Goal: Task Accomplishment & Management: Manage account settings

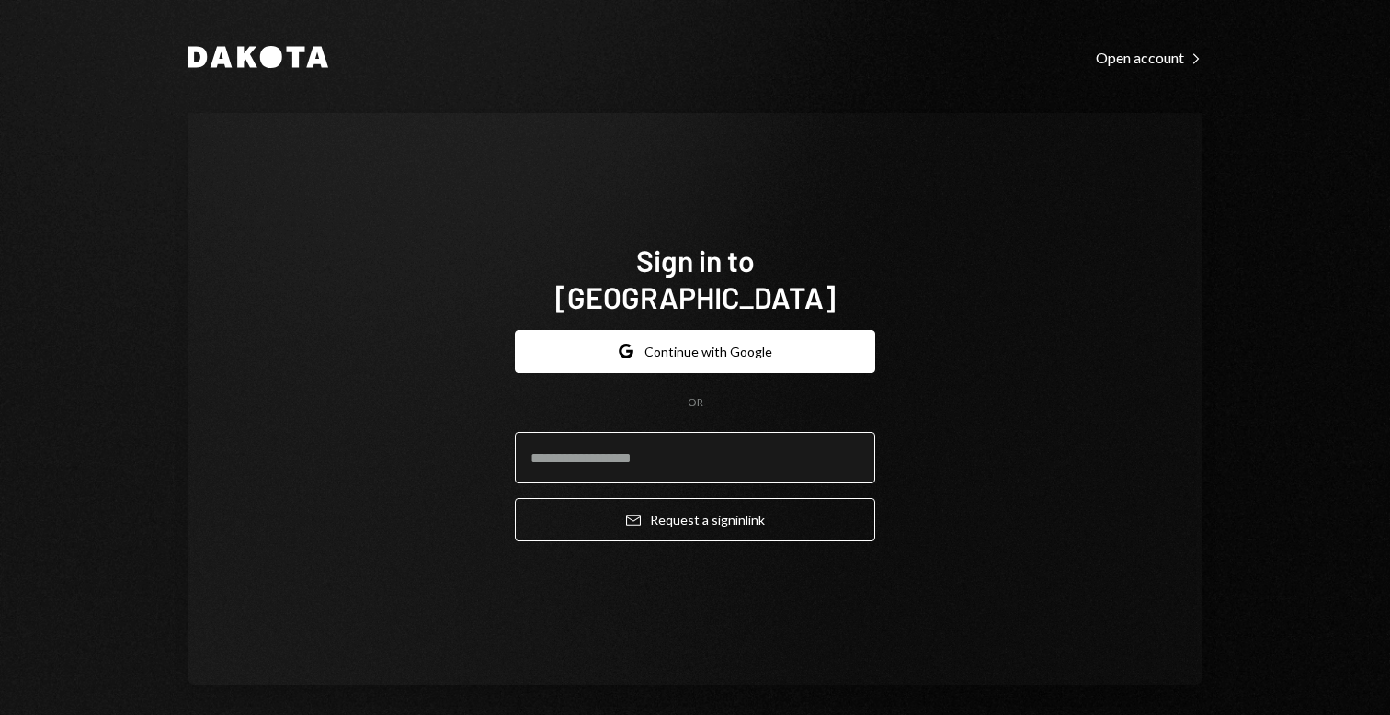
click at [639, 434] on input "email" at bounding box center [695, 457] width 360 height 51
type input "**********"
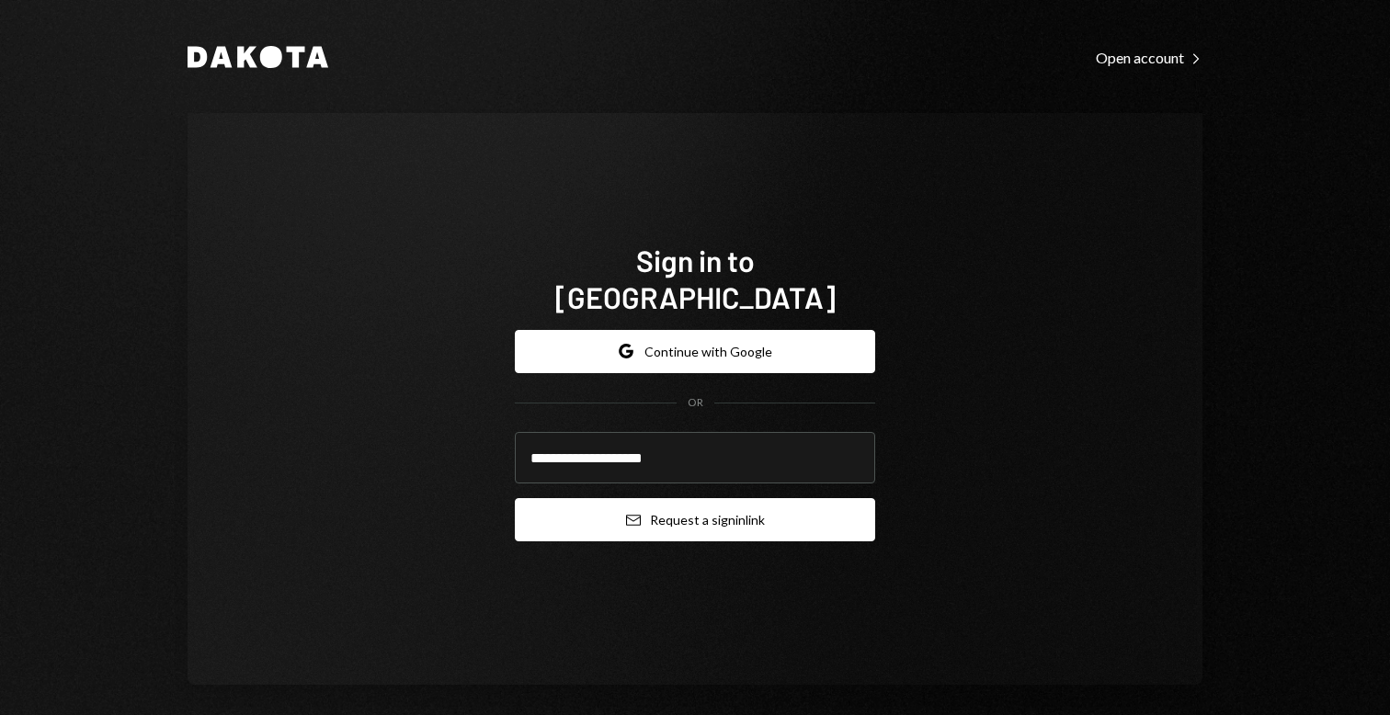
click at [673, 499] on button "Email Request a sign in link" at bounding box center [695, 519] width 360 height 43
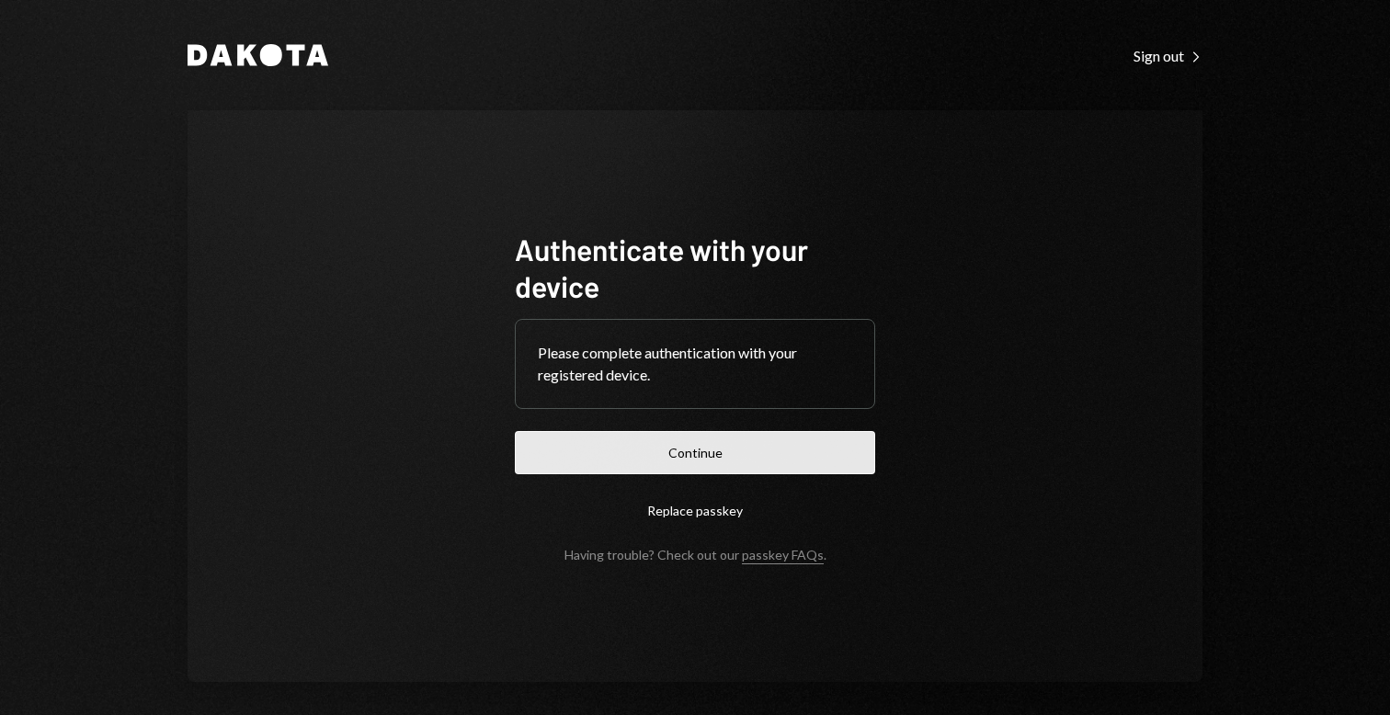
click at [659, 471] on button "Continue" at bounding box center [695, 452] width 360 height 43
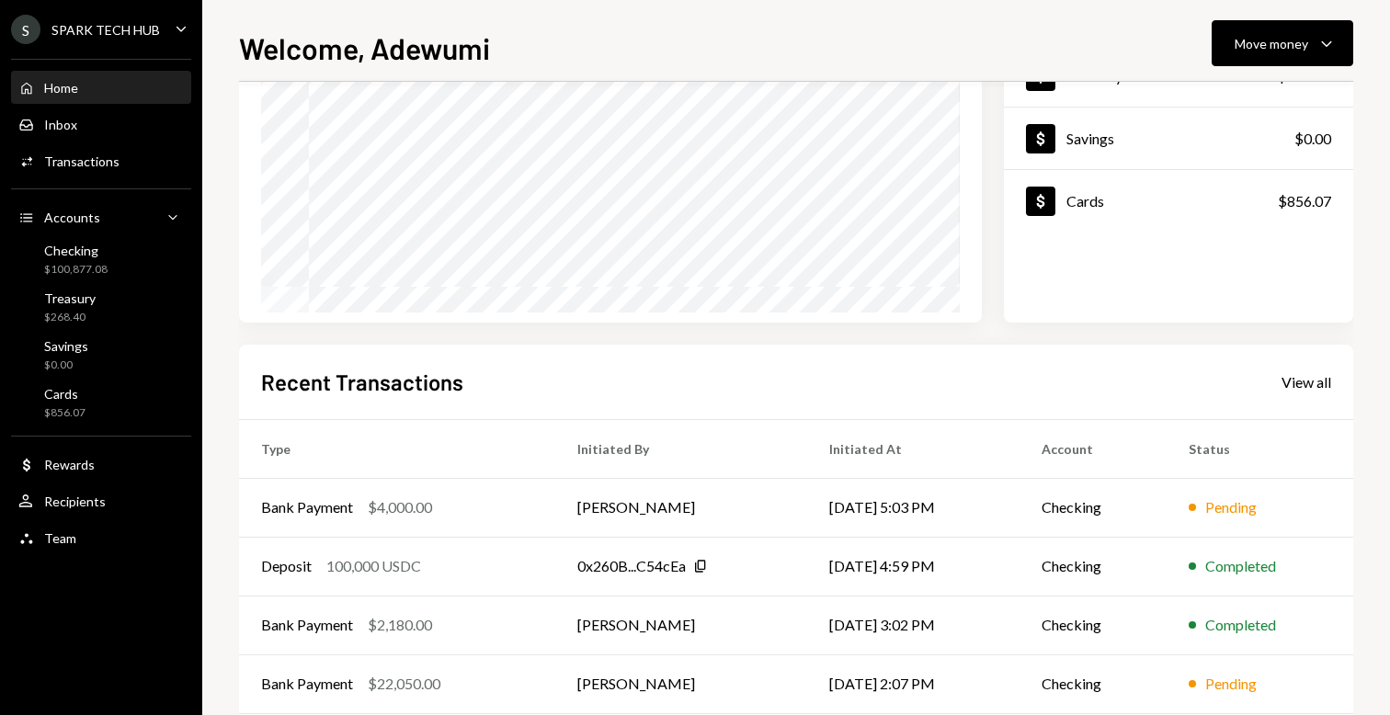
scroll to position [305, 0]
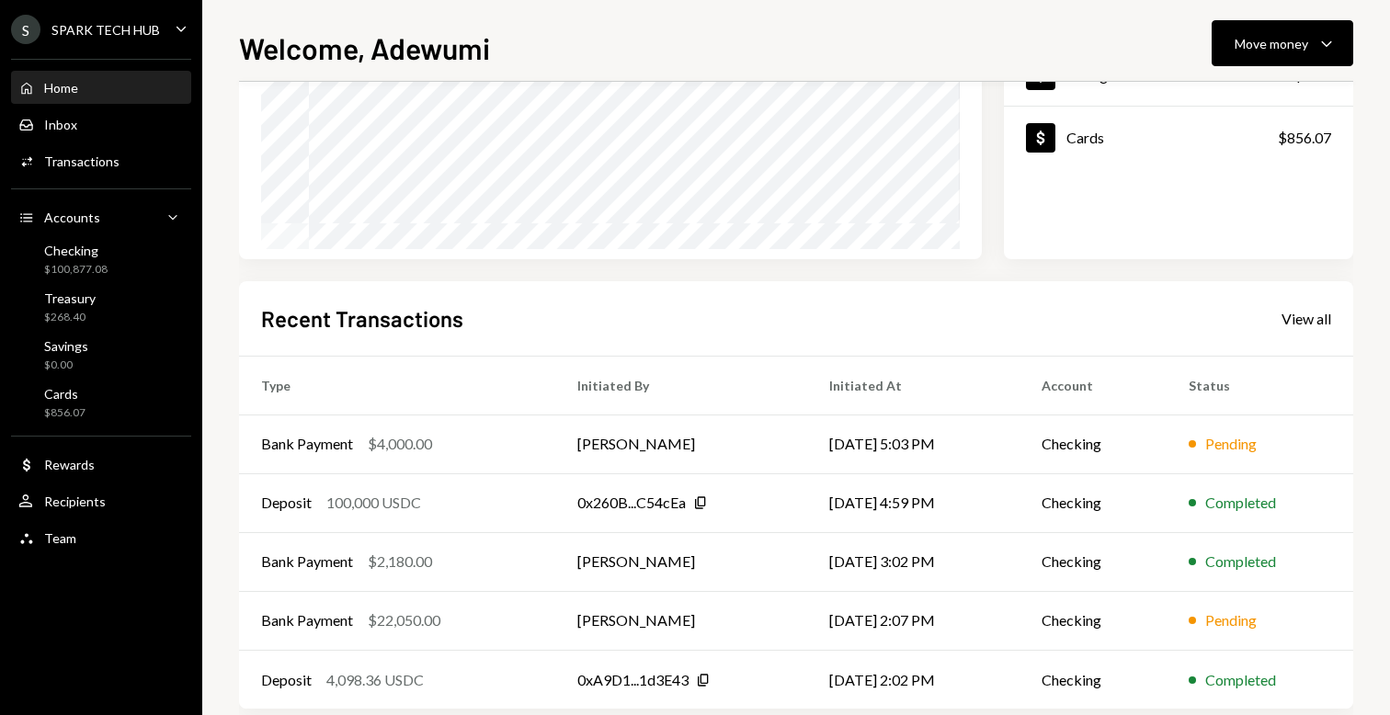
scroll to position [305, 0]
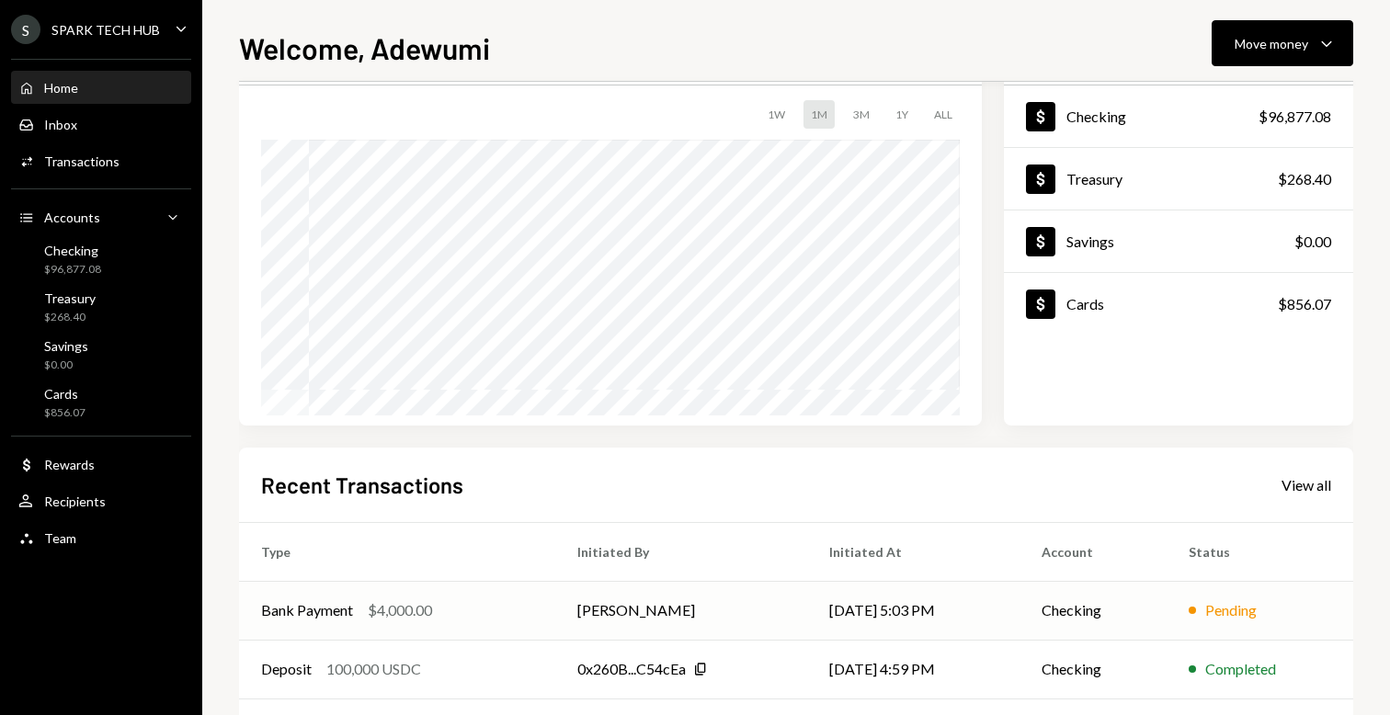
scroll to position [305, 0]
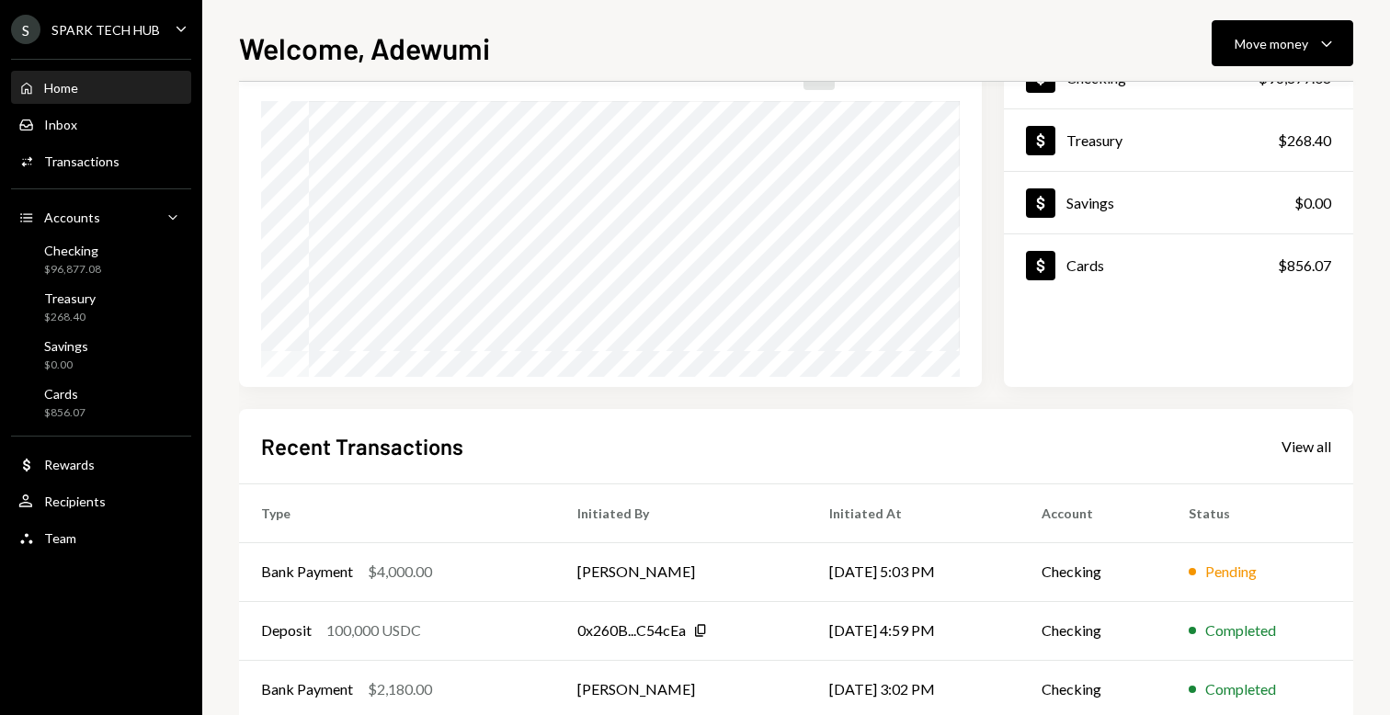
scroll to position [161, 0]
